Goal: Task Accomplishment & Management: Complete application form

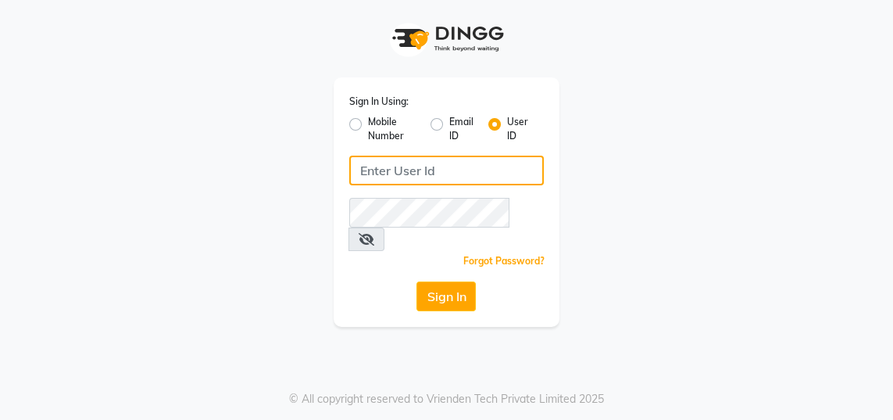
click at [480, 173] on input "Username" at bounding box center [446, 170] width 195 height 30
type input "gingerlinsalon"
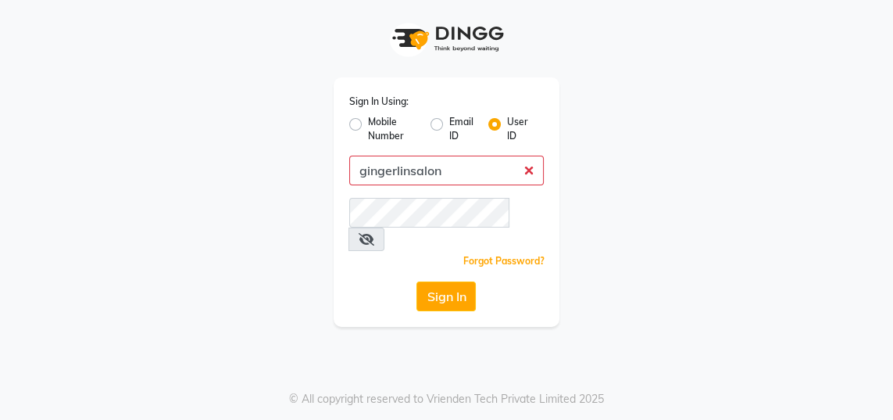
click at [416, 281] on button "Sign In" at bounding box center [445, 296] width 59 height 30
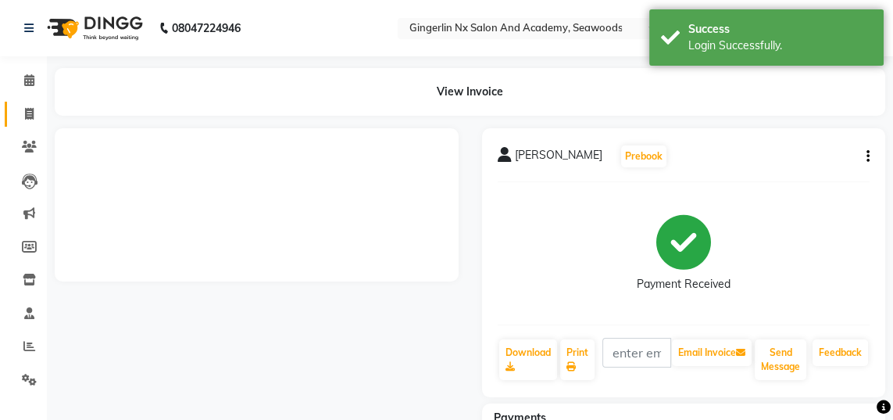
click at [30, 120] on span at bounding box center [29, 114] width 27 height 18
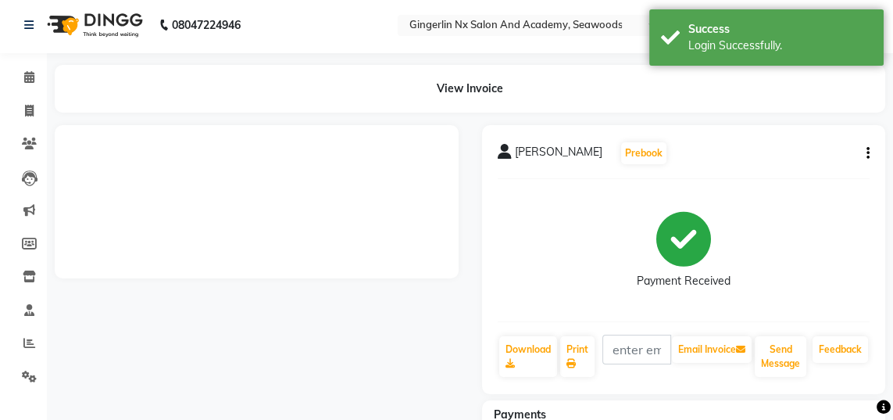
select select "service"
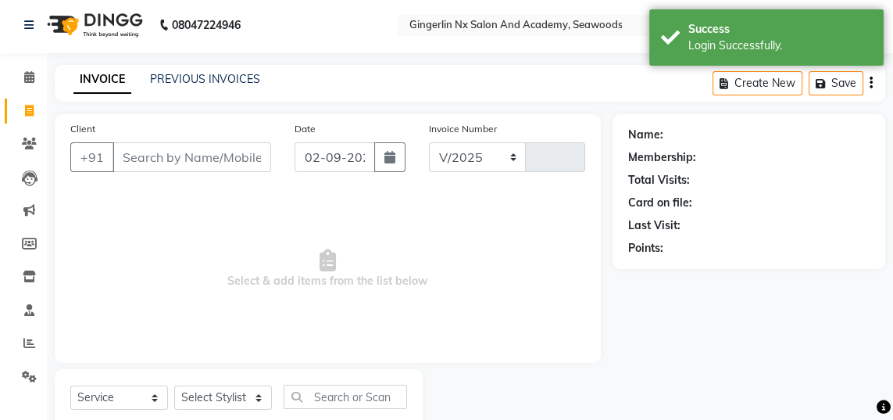
select select "480"
type input "0665"
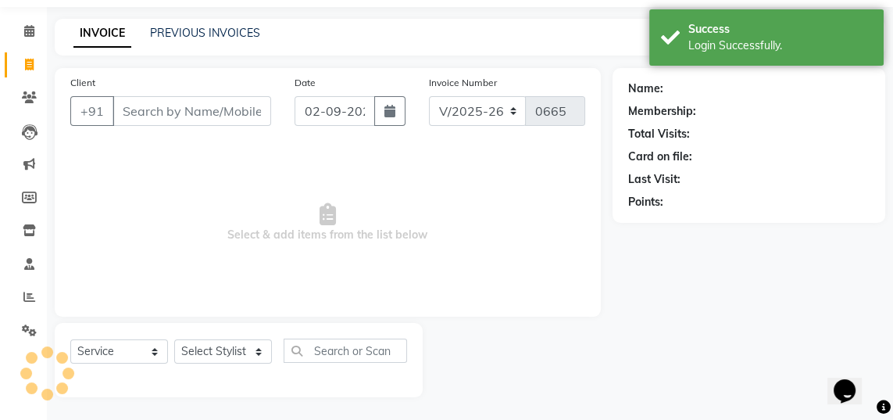
select select "membership"
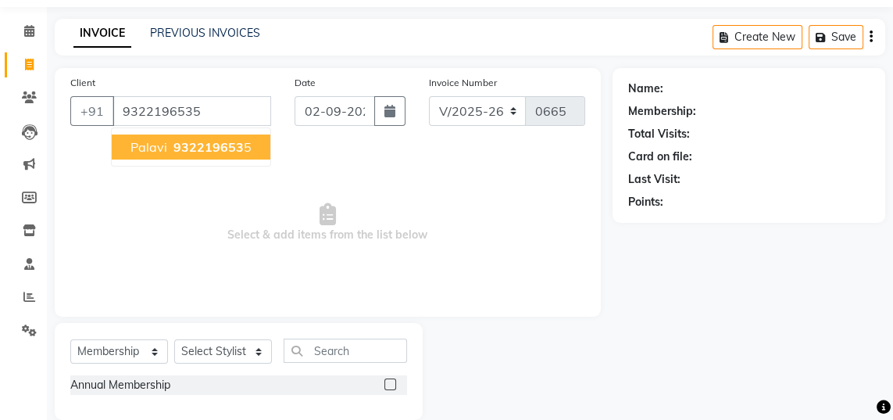
type input "9322196535"
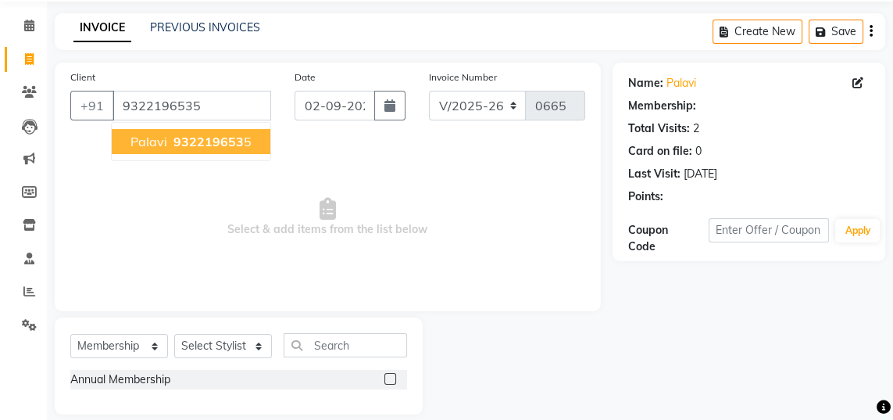
scroll to position [73, 0]
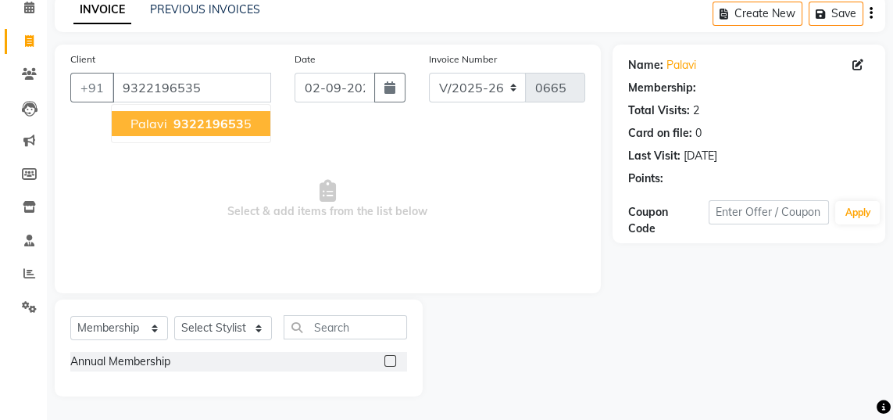
select select "1: Object"
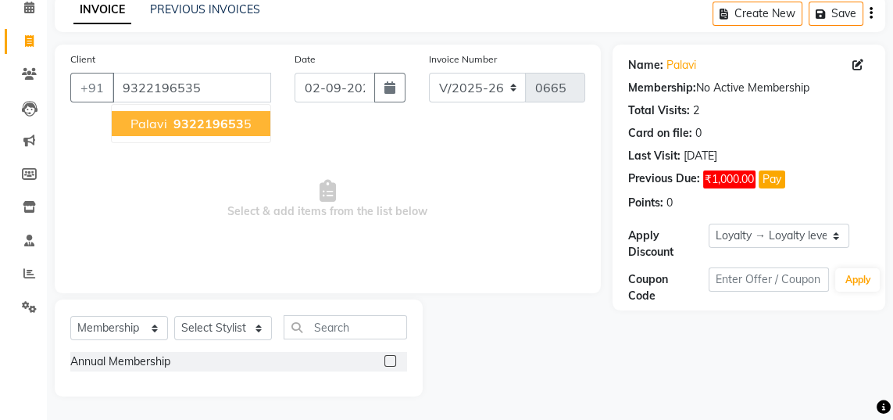
click at [231, 130] on button "Palavi 932219653 5" at bounding box center [191, 123] width 159 height 25
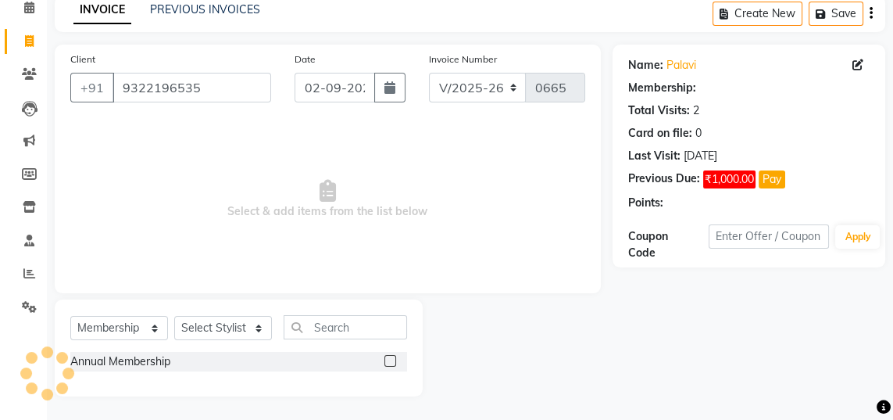
select select "1: Object"
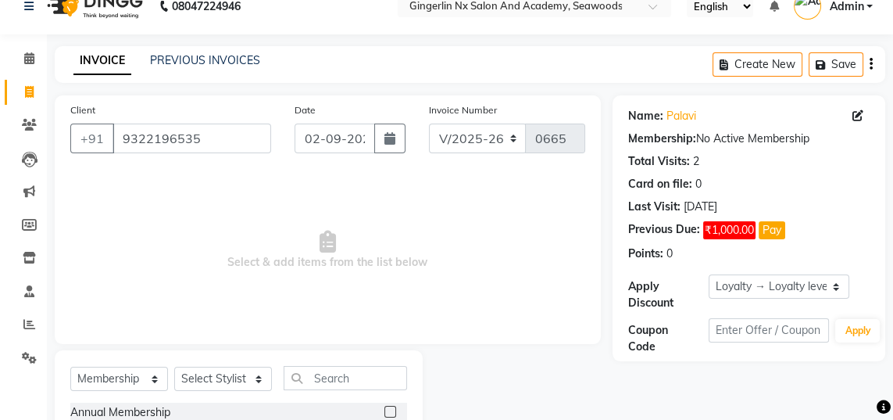
scroll to position [18, 0]
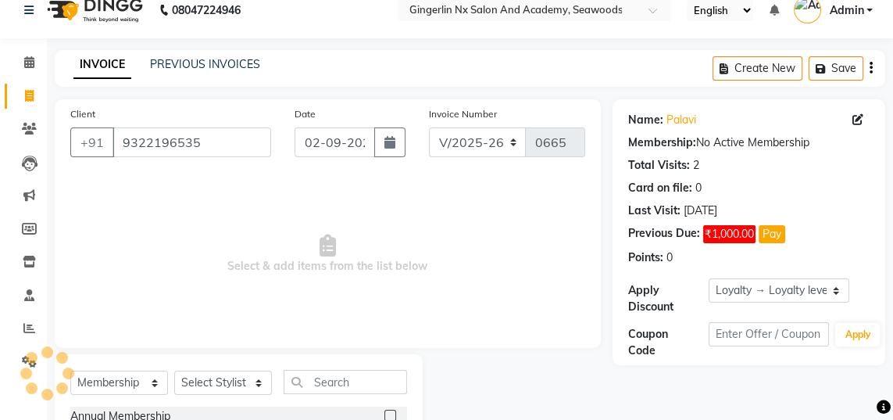
click at [747, 154] on div "Name: Palavi Membership: No Active Membership Total Visits: 2 Card on file: 0 L…" at bounding box center [748, 185] width 241 height 160
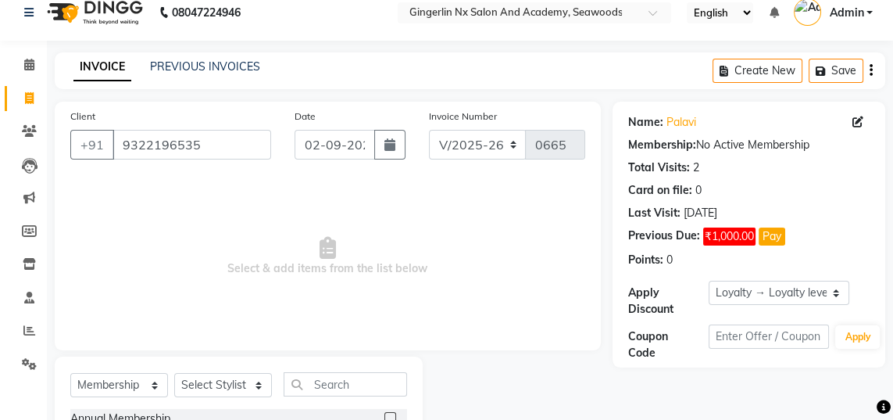
scroll to position [73, 0]
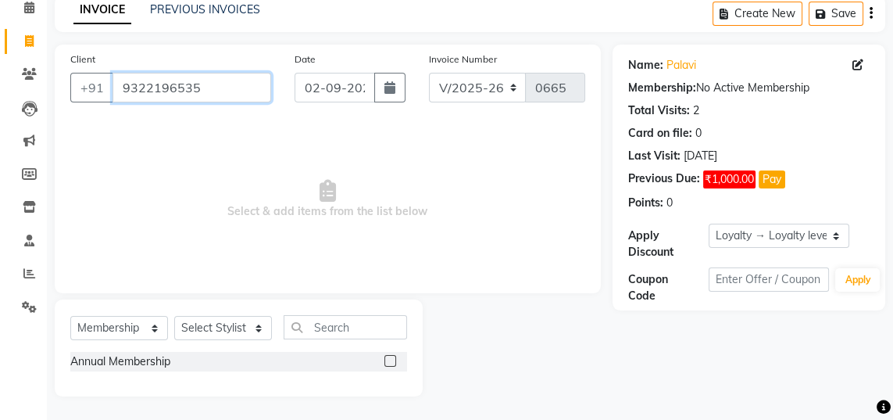
click at [219, 88] on input "9322196535" at bounding box center [192, 88] width 159 height 30
click at [484, 112] on div "Invoice Number V/2025 V/2025-26 0665" at bounding box center [507, 83] width 180 height 64
click at [369, 406] on main "INVOICE PREVIOUS INVOICES Create New Save Client +91 9322196535 Date 02-09-2025…" at bounding box center [470, 207] width 846 height 424
click at [727, 179] on span "₹1,000.00" at bounding box center [729, 179] width 52 height 18
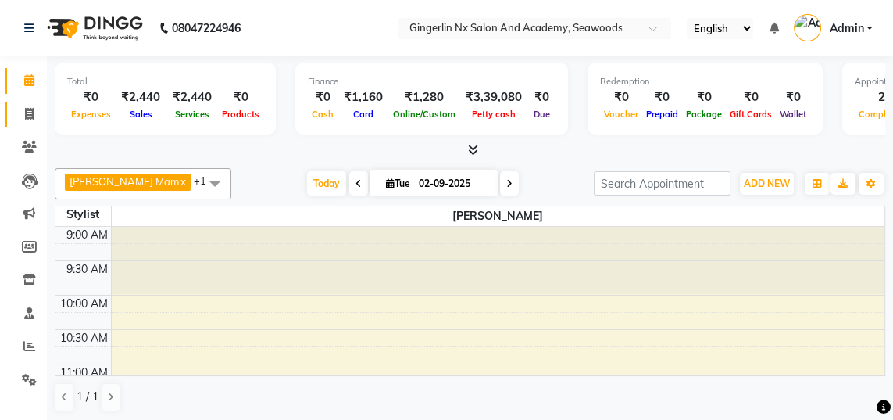
click at [30, 108] on icon at bounding box center [29, 114] width 9 height 12
select select "480"
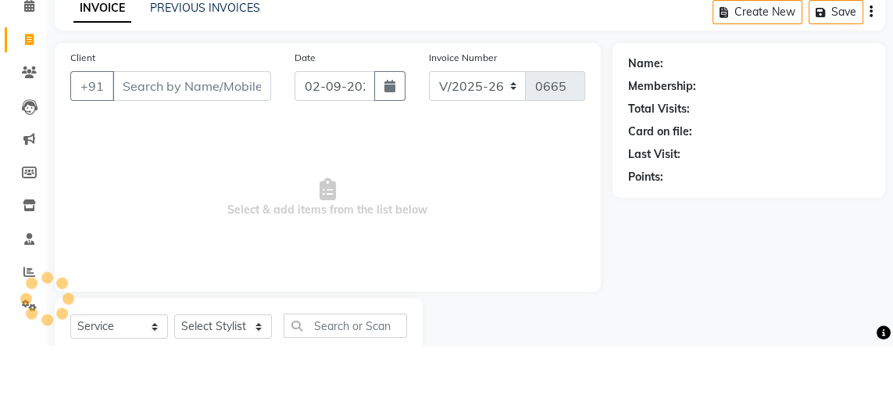
select select "membership"
click at [209, 158] on input "Client" at bounding box center [192, 160] width 159 height 30
click at [235, 159] on input "Client" at bounding box center [192, 160] width 159 height 30
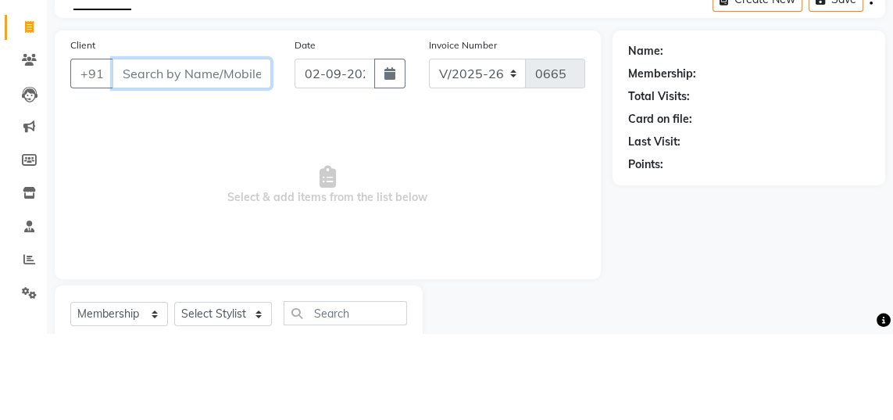
click at [193, 164] on input "Client" at bounding box center [192, 160] width 159 height 30
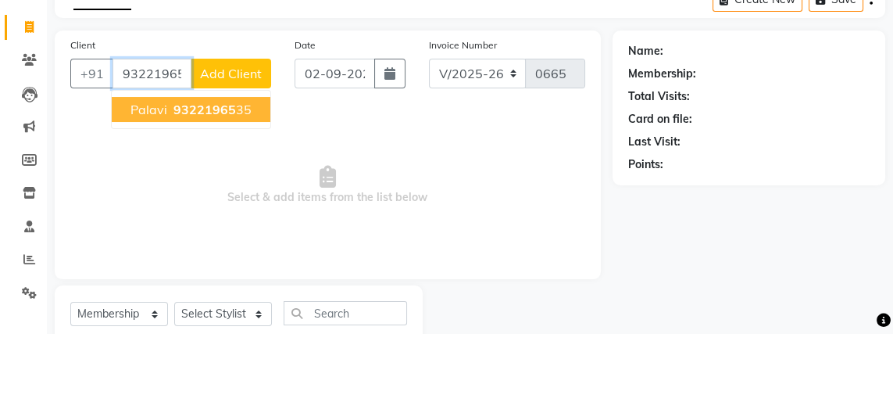
click at [238, 195] on ngb-highlight "93221965 35" at bounding box center [210, 196] width 81 height 16
type input "9322196535"
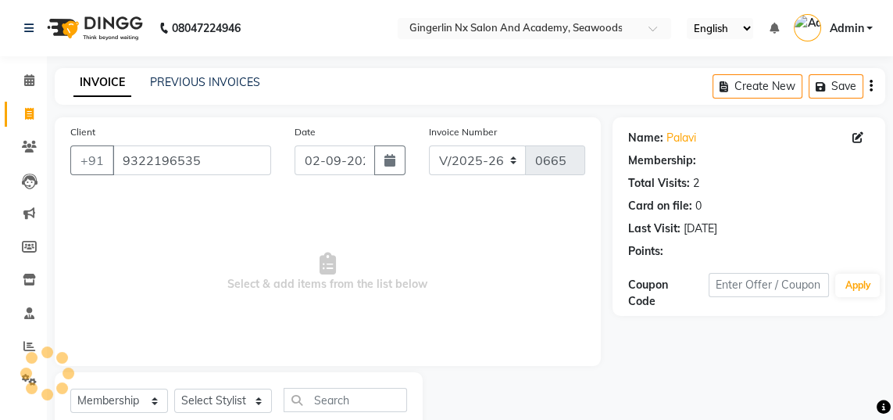
select select "1: Object"
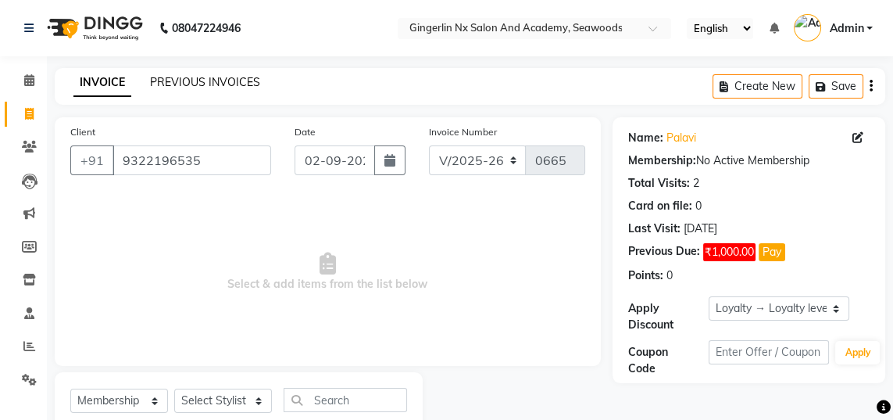
click at [232, 79] on link "PREVIOUS INVOICES" at bounding box center [205, 82] width 110 height 14
click at [231, 79] on link "PREVIOUS INVOICES" at bounding box center [205, 82] width 110 height 14
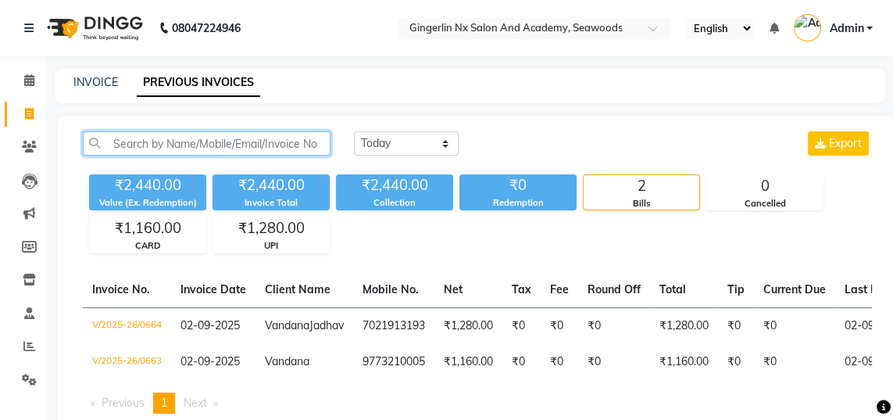
click at [249, 145] on input "text" at bounding box center [207, 143] width 248 height 24
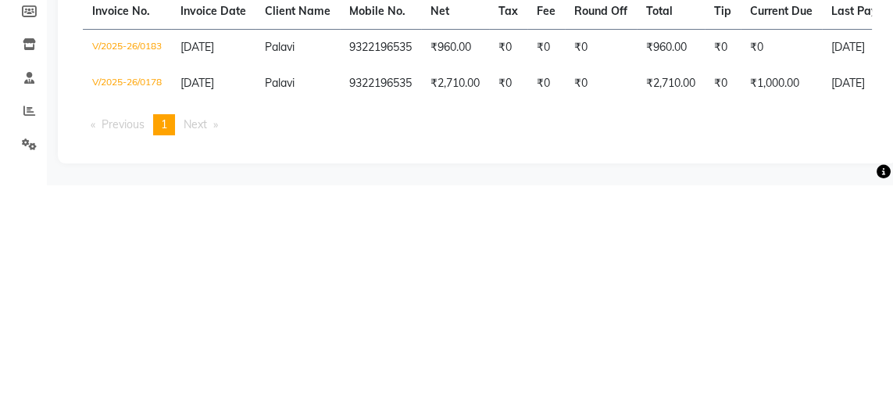
type input "9322196535"
click at [453, 325] on td "₹2,710.00" at bounding box center [455, 319] width 68 height 36
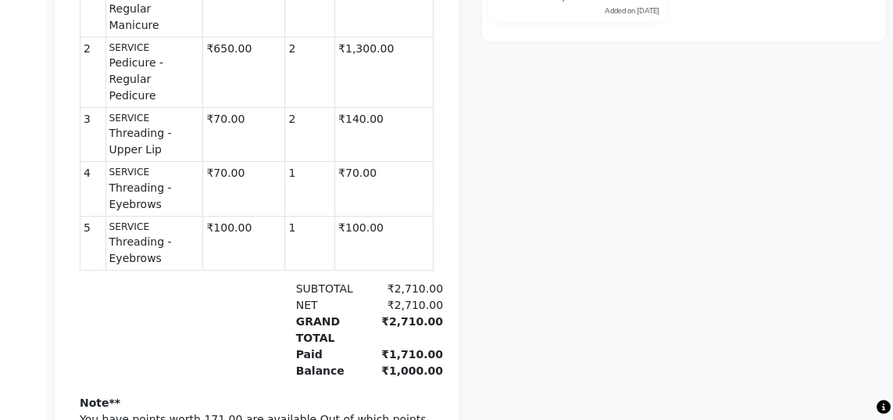
scroll to position [483, 0]
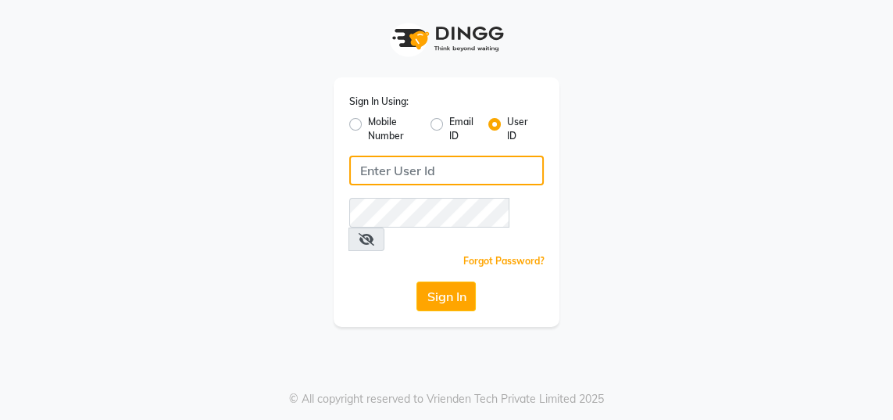
click at [459, 173] on input "Username" at bounding box center [446, 170] width 195 height 30
type input "gingerlinsalon"
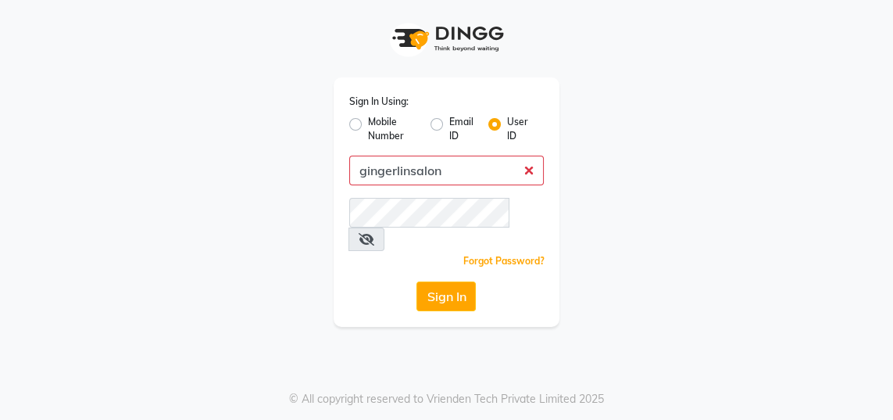
click at [416, 281] on button "Sign In" at bounding box center [445, 296] width 59 height 30
